Goal: Complete application form

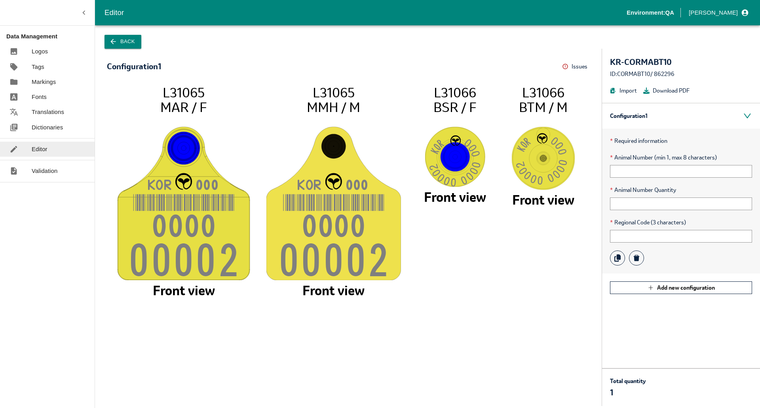
click at [637, 178] on div "* Required information * Animal Number (min 1, max 8 characters) * Animal Numbe…" at bounding box center [681, 201] width 158 height 145
click at [639, 176] on input "text" at bounding box center [681, 171] width 142 height 13
click at [532, 350] on icon "KO R 00 0 000 0 0000 2 L31065 MAR / F Front view KO R 00 0 000 0 0000 2 L31065 …" at bounding box center [348, 241] width 467 height 313
click at [626, 168] on input "text" at bounding box center [681, 171] width 142 height 13
type input "+"
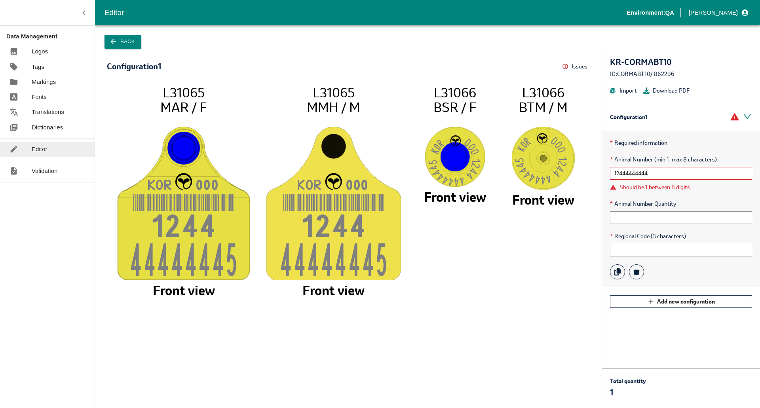
type input "12444444444"
click at [707, 386] on div "Total quantity 1 Review" at bounding box center [681, 387] width 158 height 38
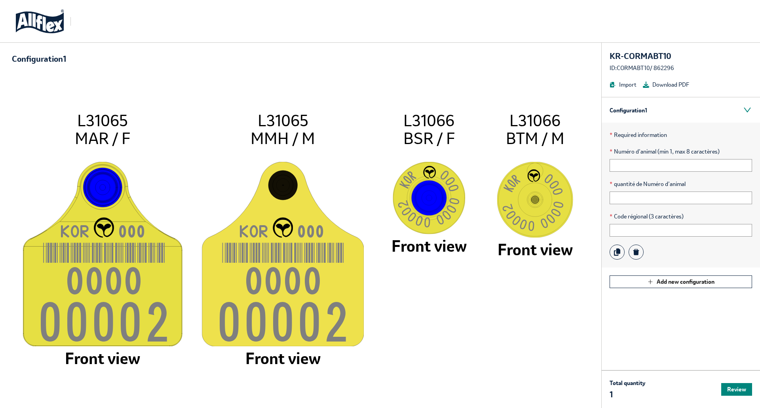
click at [637, 156] on div "* Numéro d’animal (min 1, max 8 caractères)" at bounding box center [680, 159] width 142 height 25
click at [635, 160] on input "text" at bounding box center [680, 165] width 142 height 13
type input "+"
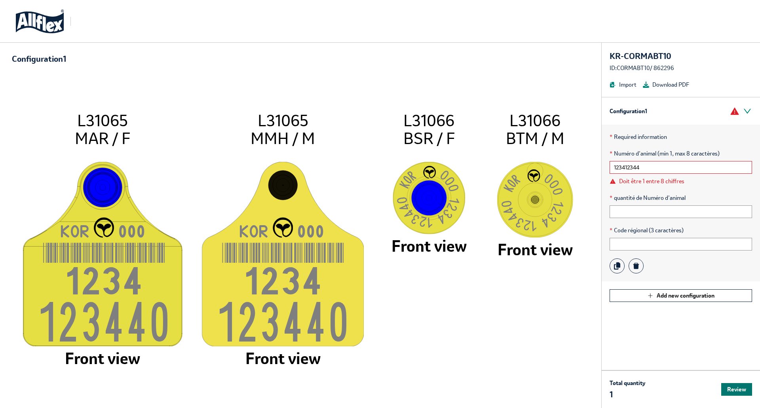
type input "123412344"
click at [738, 390] on button "Review" at bounding box center [736, 389] width 31 height 13
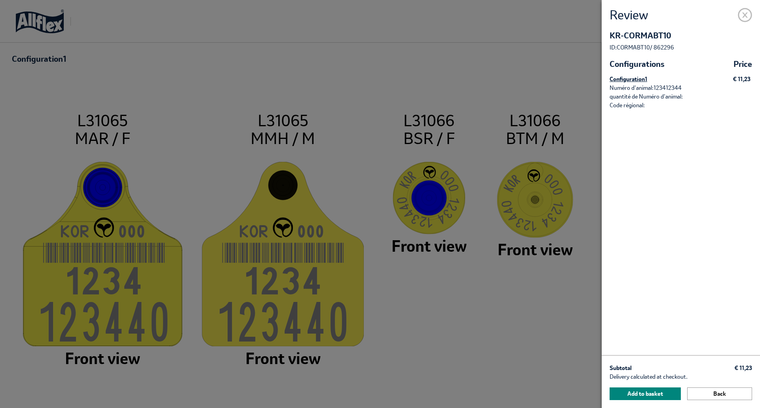
click at [743, 14] on span at bounding box center [745, 13] width 14 height 14
